Goal: Transaction & Acquisition: Purchase product/service

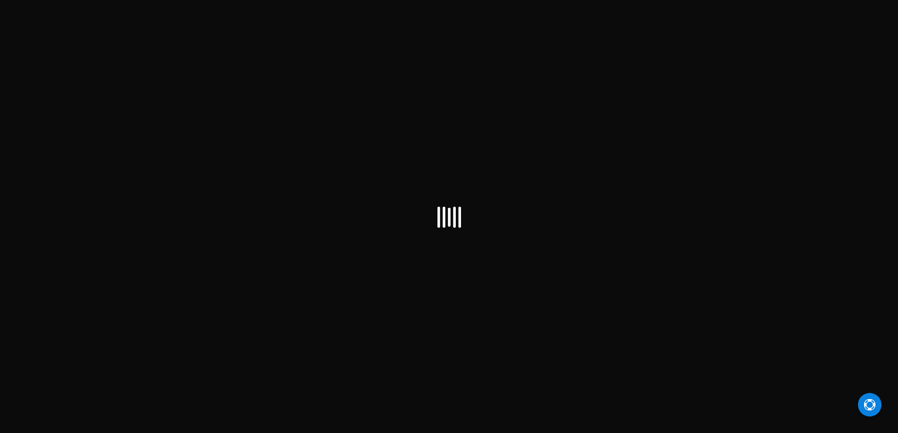
select select "IL"
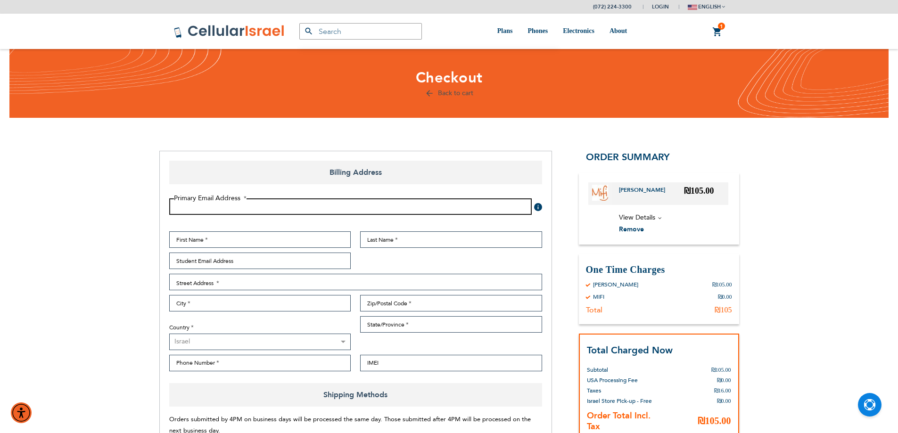
paste input "[EMAIL_ADDRESS][DOMAIN_NAME]"
type input "[EMAIL_ADDRESS][DOMAIN_NAME]"
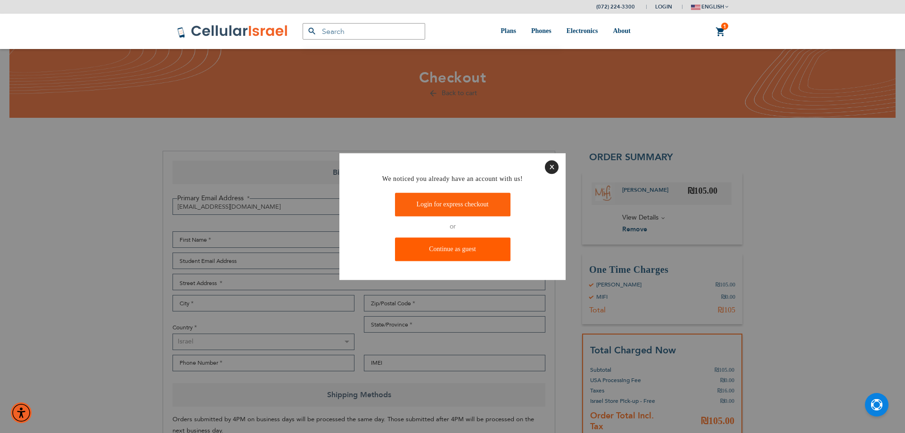
click at [445, 255] on link "Continue as guest" at bounding box center [453, 250] width 116 height 24
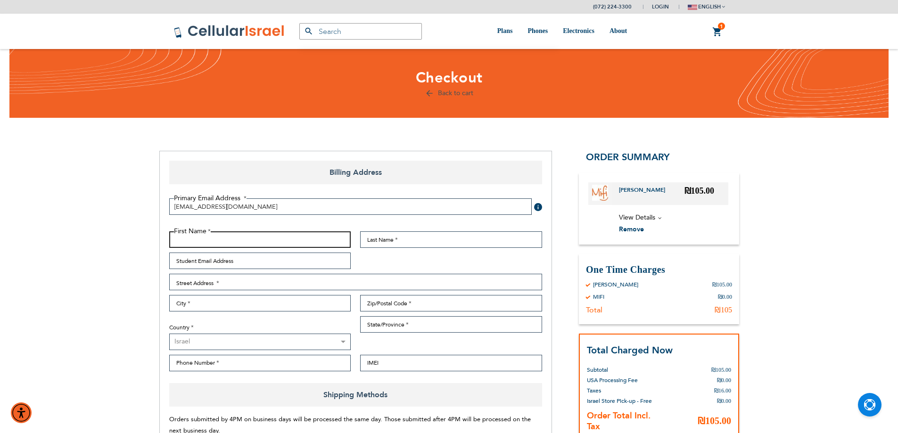
click at [281, 245] on input "First Name" at bounding box center [260, 239] width 182 height 17
paste input "sara"
type input "sara"
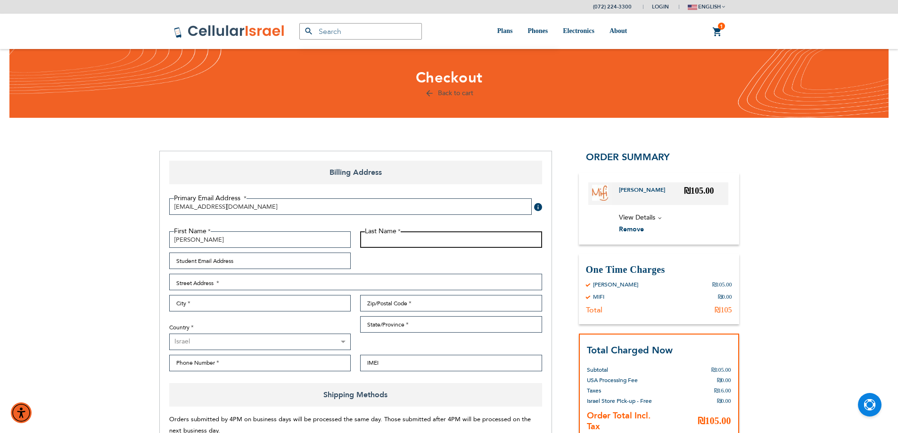
click at [371, 241] on input "Last Name" at bounding box center [451, 239] width 182 height 17
paste input "shub"
type input "shub"
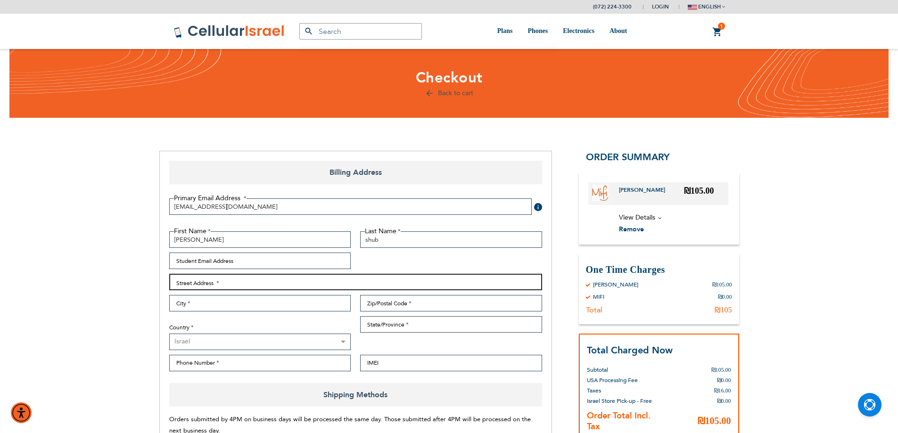
click at [238, 284] on input "Street Address: Line 1" at bounding box center [355, 282] width 373 height 17
paste input "ahbat shalom 13"
type input "ahbat shalom 13"
drag, startPoint x: 222, startPoint y: 306, endPoint x: 215, endPoint y: 268, distance: 38.3
click at [222, 306] on input "City" at bounding box center [260, 303] width 182 height 17
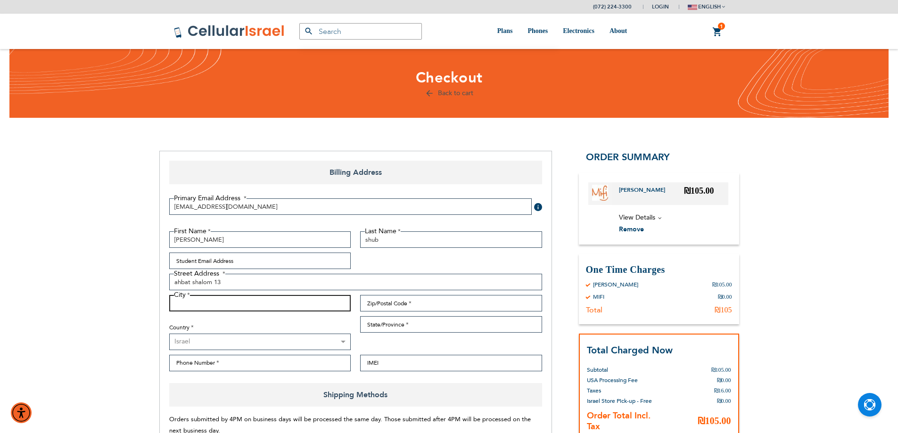
paste input "tel tion"
type input "tel tion"
click at [398, 307] on input "Zip/Postal Code" at bounding box center [451, 303] width 182 height 17
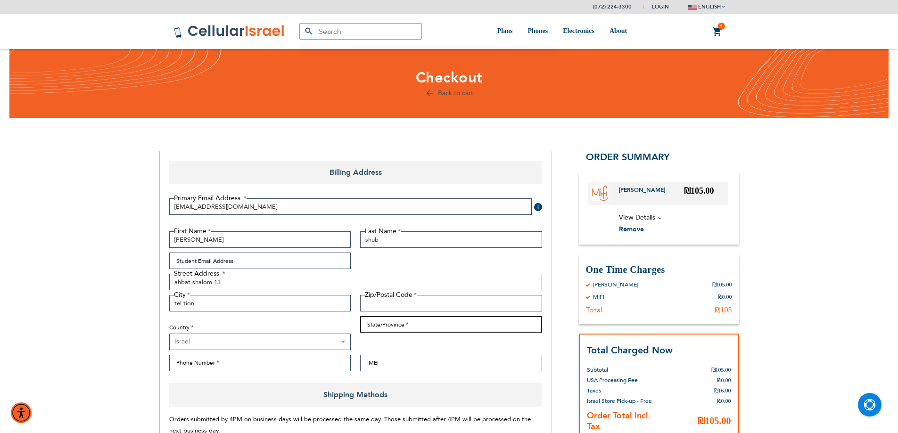
click at [382, 327] on input "State/Province" at bounding box center [451, 324] width 182 height 17
type input "il"
click at [394, 298] on input "Zip/Postal Code" at bounding box center [451, 303] width 182 height 17
paste input "97771235"
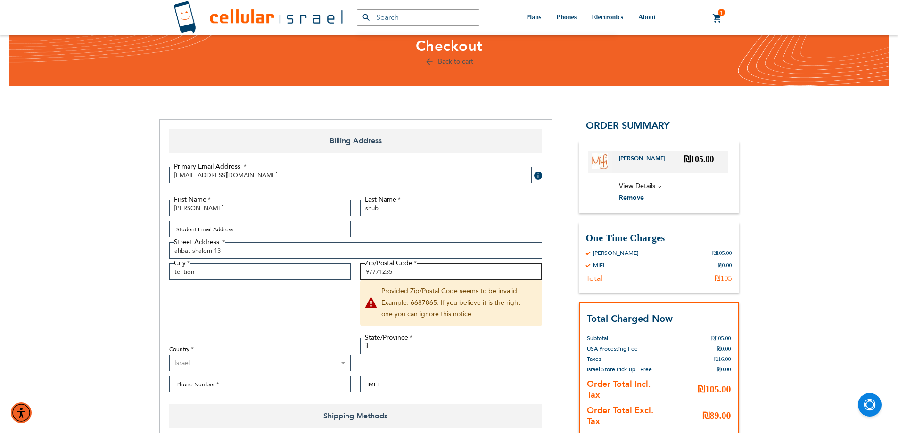
scroll to position [47, 0]
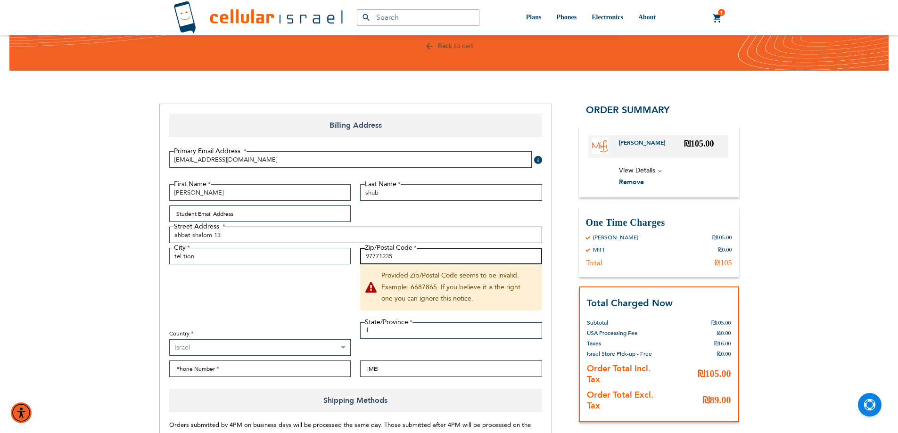
drag, startPoint x: 365, startPoint y: 256, endPoint x: 358, endPoint y: 262, distance: 9.7
click at [358, 262] on div "Zip/Postal Code 97771235 Provided Zip/Postal Code seems to be invalid. Example:…" at bounding box center [450, 283] width 191 height 70
click at [386, 251] on input "97771235" at bounding box center [451, 256] width 182 height 17
click at [413, 260] on input "97771235" at bounding box center [451, 256] width 182 height 17
click at [293, 314] on div "First Name sara Last Name shub Student Email Address Street Address Street Addr…" at bounding box center [356, 283] width 382 height 198
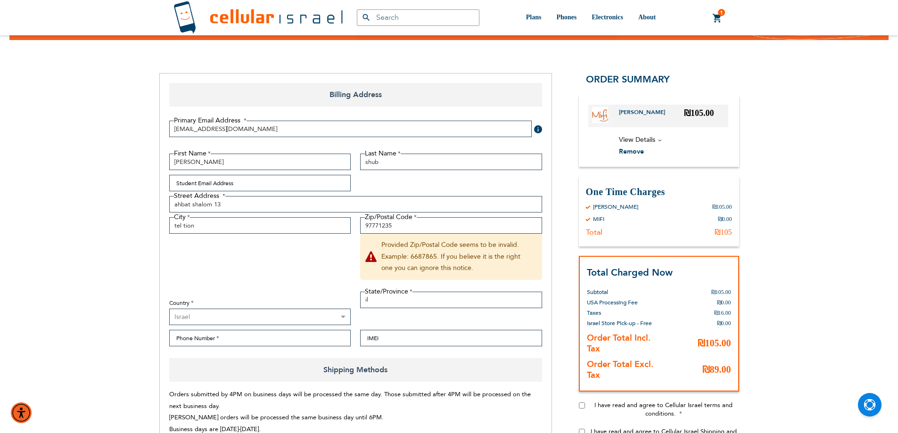
scroll to position [94, 0]
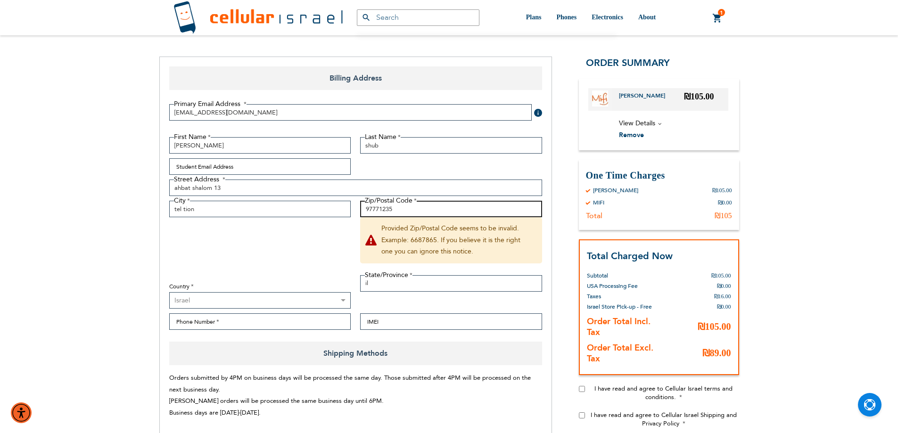
click at [402, 207] on input "97771235" at bounding box center [451, 209] width 182 height 17
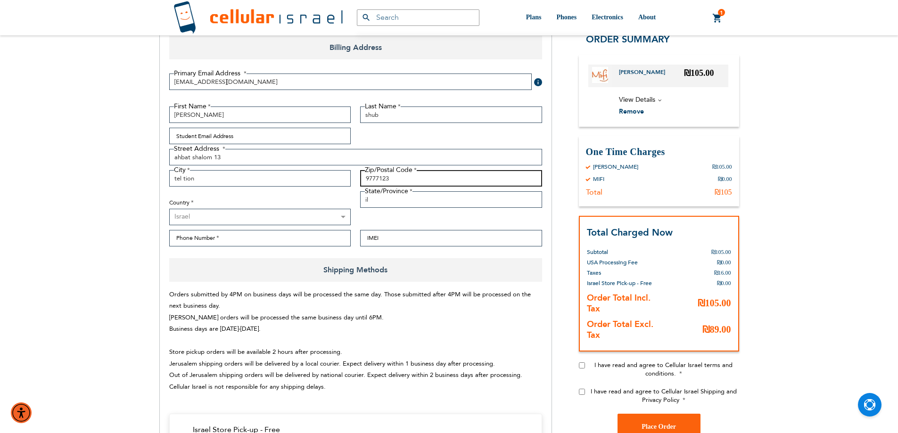
scroll to position [141, 0]
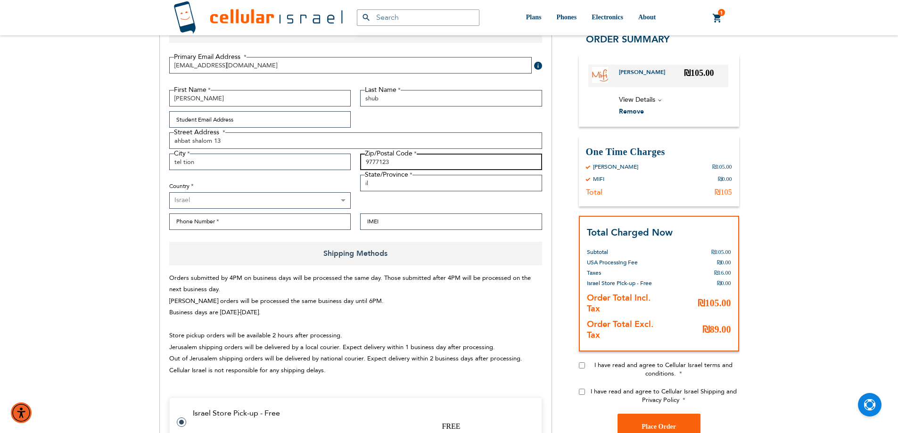
type input "9777123"
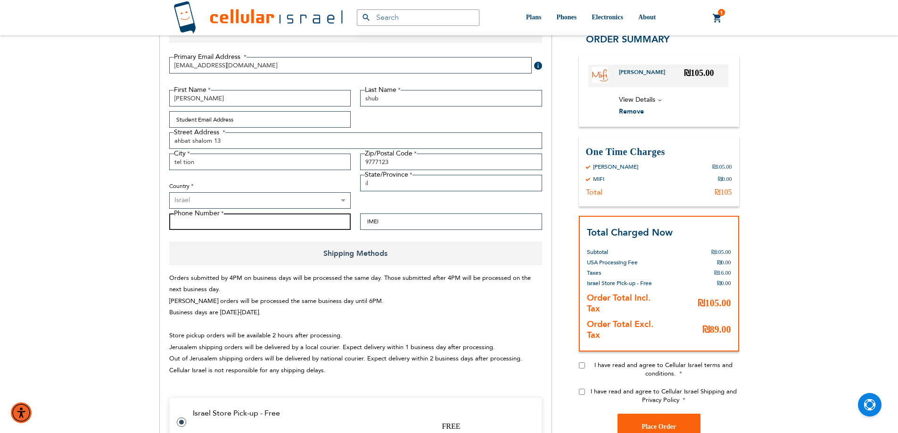
click at [264, 222] on input "Phone Number" at bounding box center [260, 222] width 182 height 17
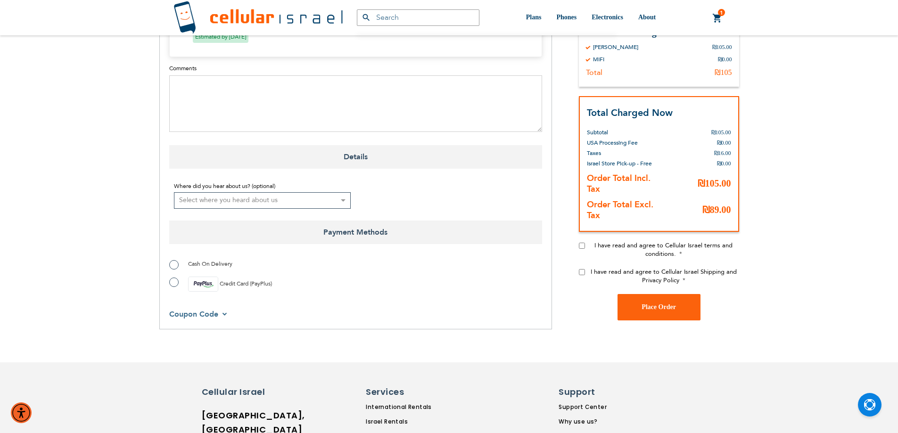
scroll to position [566, 0]
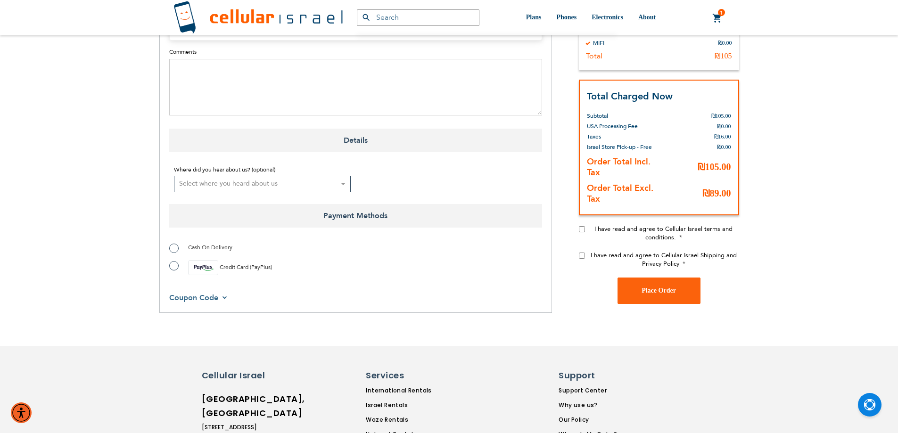
type input "0527117023"
click at [171, 268] on label "Credit Card (PayPlus)" at bounding box center [220, 267] width 103 height 15
radio input "true"
click at [583, 231] on input "I have read and agree to Cellular Israel terms and conditions." at bounding box center [582, 229] width 6 height 6
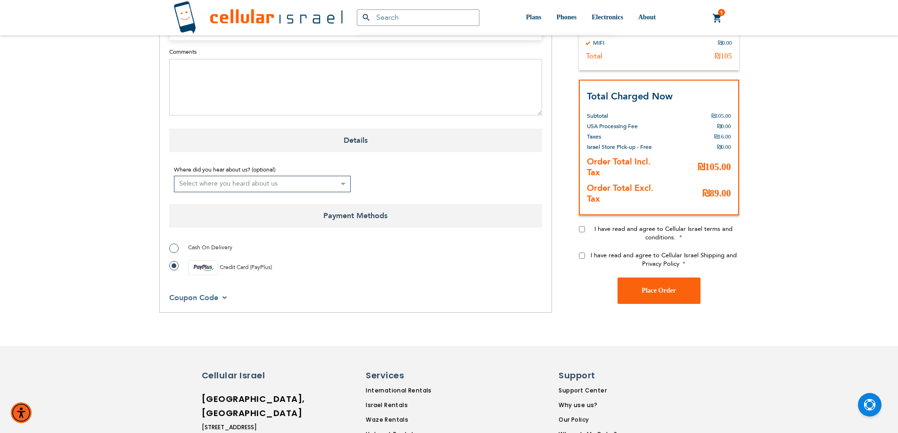
checkbox input "true"
click at [582, 255] on input "I have read and agree to Cellular Israel Shipping and Privacy Policy" at bounding box center [582, 255] width 6 height 6
checkbox input "true"
click at [654, 290] on span "Place Order" at bounding box center [659, 290] width 34 height 7
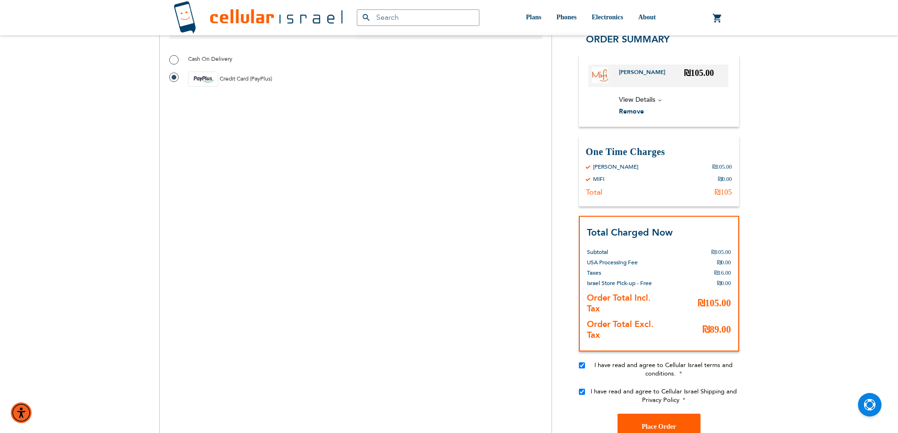
scroll to position [801, 0]
